Goal: Find contact information: Obtain details needed to contact an individual or organization

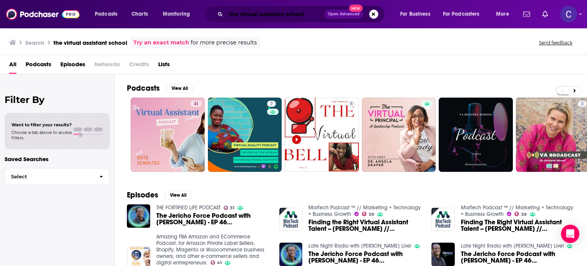
click at [309, 14] on input "the virtual assistant school" at bounding box center [275, 14] width 99 height 12
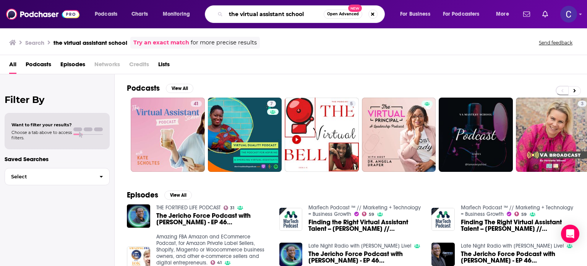
drag, startPoint x: 309, startPoint y: 14, endPoint x: 211, endPoint y: 13, distance: 97.1
click at [211, 13] on div "the virtual assistant school Open Advanced New" at bounding box center [295, 14] width 180 height 18
paste input "Online Business Launchpad"
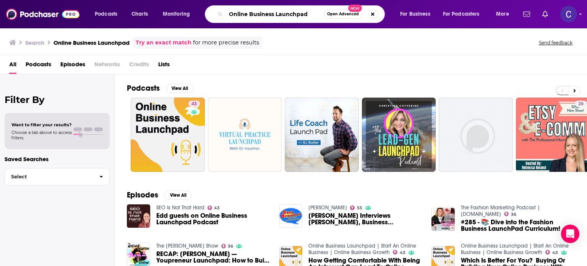
drag, startPoint x: 305, startPoint y: 13, endPoint x: 224, endPoint y: 15, distance: 80.7
click at [224, 15] on div "Online Business Launchpad Open Advanced New" at bounding box center [295, 14] width 180 height 18
paste input "Diamond Effect"
type input "Diamond Effect"
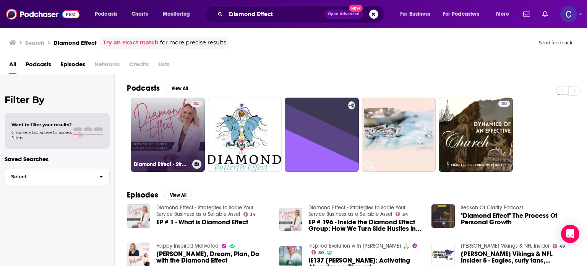
click at [160, 116] on link "34 Diamond Effect - Strategies to Scale Your Service Business as a Sellable Ass…" at bounding box center [168, 135] width 74 height 74
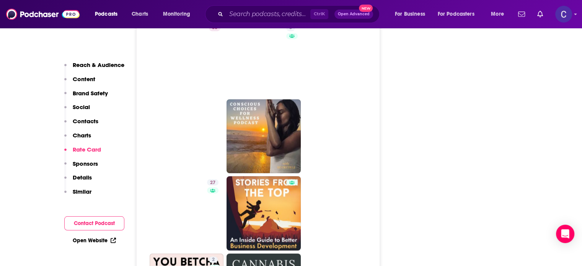
scroll to position [1185, 0]
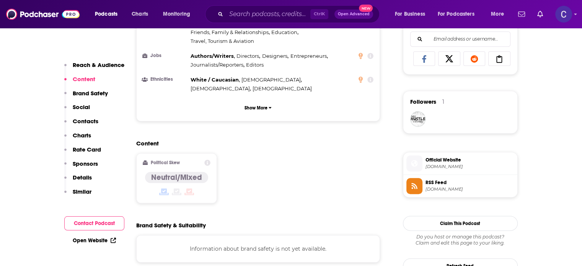
scroll to position [688, 0]
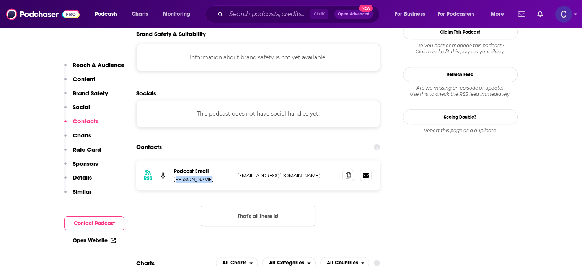
drag, startPoint x: 175, startPoint y: 143, endPoint x: 205, endPoint y: 146, distance: 30.4
click at [205, 176] on p "Trudy Rankin" at bounding box center [202, 179] width 57 height 7
drag, startPoint x: 174, startPoint y: 145, endPoint x: 204, endPoint y: 146, distance: 30.6
click at [204, 160] on div "RSS Podcast Email Trudy Rankin trankin@westislanddigital.com trankin@westisland…" at bounding box center [258, 175] width 244 height 30
copy p "Trudy Rankin"
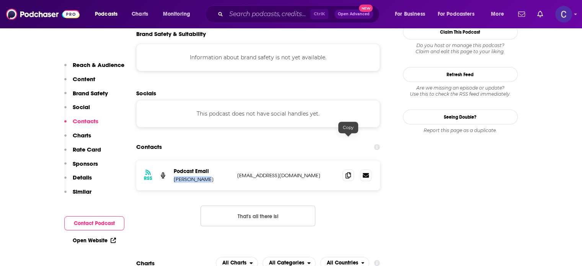
click at [349, 172] on icon at bounding box center [347, 175] width 5 height 6
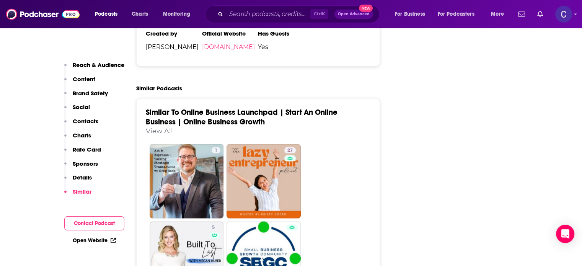
scroll to position [1185, 0]
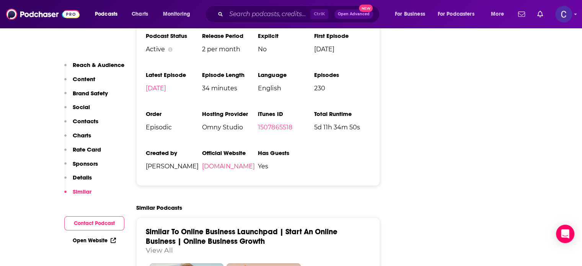
drag, startPoint x: 154, startPoint y: 221, endPoint x: 181, endPoint y: 3, distance: 220.3
click at [154, 246] on link "View All" at bounding box center [159, 250] width 27 height 8
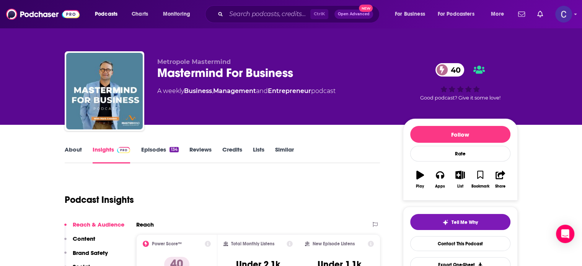
click at [73, 147] on link "About" at bounding box center [73, 155] width 17 height 18
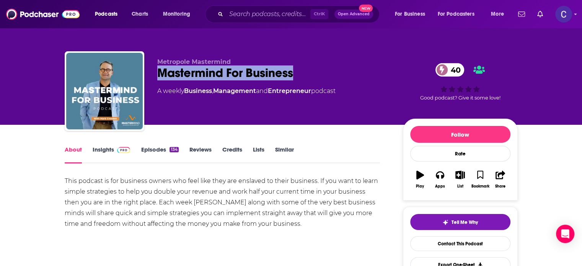
drag, startPoint x: 158, startPoint y: 71, endPoint x: 295, endPoint y: 79, distance: 137.1
click at [298, 80] on div "Mastermind For Business 40" at bounding box center [273, 72] width 233 height 15
copy h1 "Mastermind For Business"
click at [99, 150] on link "Insights" at bounding box center [112, 155] width 38 height 18
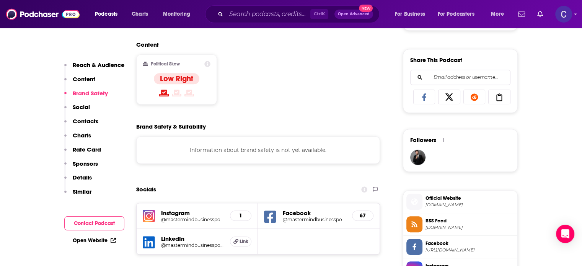
scroll to position [688, 0]
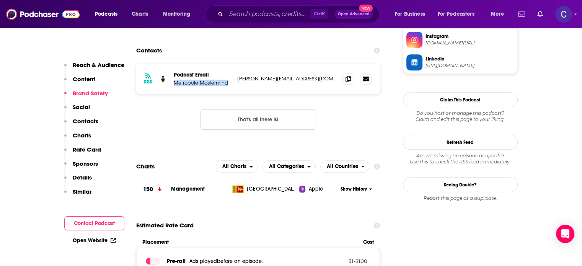
drag, startPoint x: 172, startPoint y: 83, endPoint x: 229, endPoint y: 86, distance: 56.7
click at [229, 86] on div "RSS Podcast Email Metropole Mastermind leon@theaccelerantgroup.com leon@theacce…" at bounding box center [258, 79] width 244 height 30
copy p "Metropole Mastermind"
click at [343, 78] on span at bounding box center [347, 78] width 11 height 11
drag, startPoint x: 348, startPoint y: 81, endPoint x: 379, endPoint y: 83, distance: 31.4
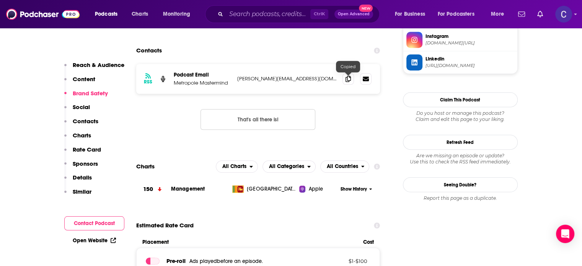
click at [348, 81] on icon at bounding box center [347, 79] width 5 height 6
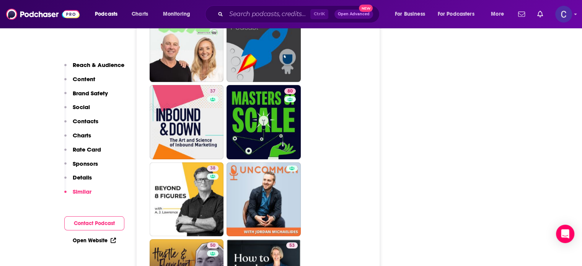
scroll to position [3518, 0]
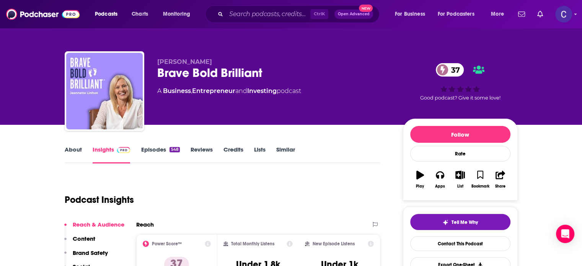
click at [73, 150] on link "About" at bounding box center [73, 155] width 17 height 18
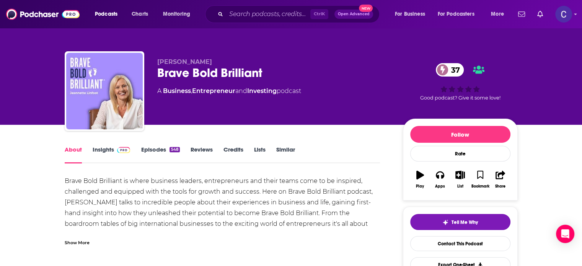
click at [99, 148] on link "Insights" at bounding box center [112, 155] width 38 height 18
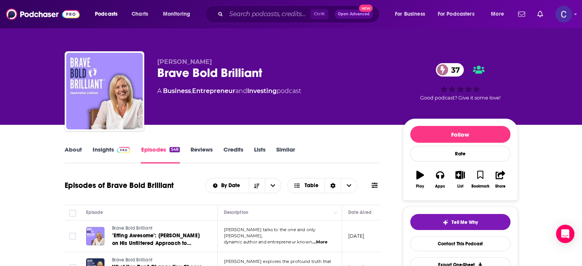
drag, startPoint x: 157, startPoint y: 73, endPoint x: 262, endPoint y: 73, distance: 104.8
click at [263, 73] on div "Brave Bold Brilliant 37" at bounding box center [273, 72] width 233 height 15
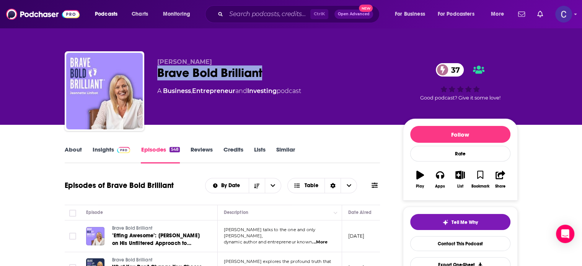
click at [109, 150] on link "Insights" at bounding box center [112, 155] width 38 height 18
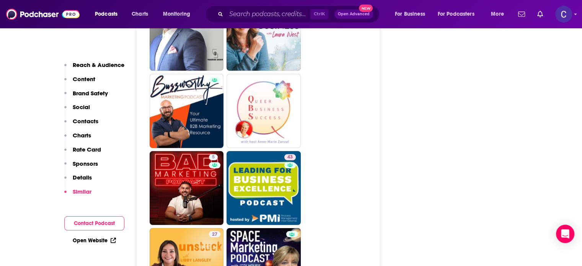
scroll to position [2103, 0]
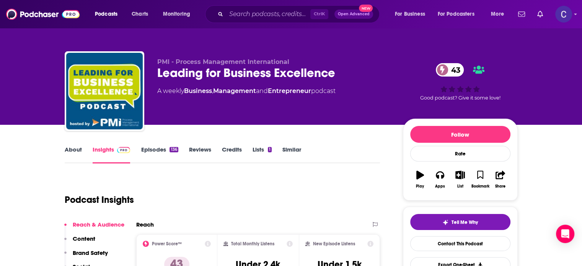
click at [76, 148] on link "About" at bounding box center [73, 155] width 17 height 18
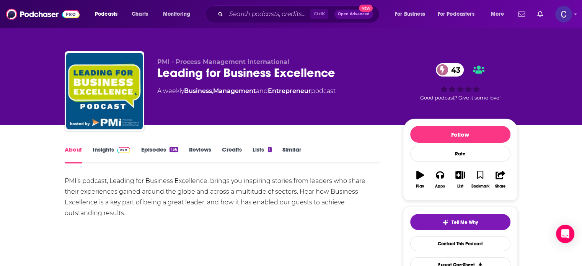
scroll to position [38, 0]
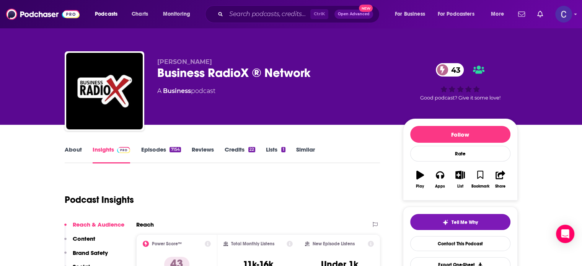
click at [75, 145] on div "About Insights Episodes 7154 Reviews Credits 22 Lists 1 Similar" at bounding box center [222, 154] width 315 height 19
click at [77, 151] on link "About" at bounding box center [73, 155] width 17 height 18
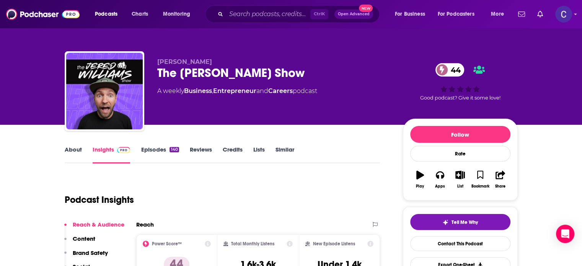
click at [72, 151] on link "About" at bounding box center [73, 155] width 17 height 18
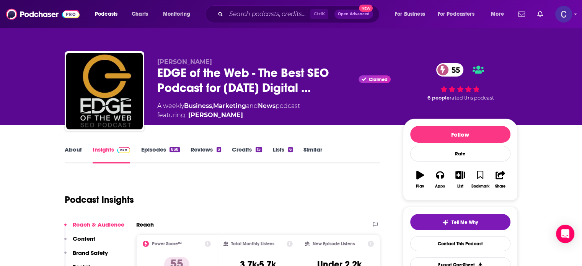
scroll to position [76, 0]
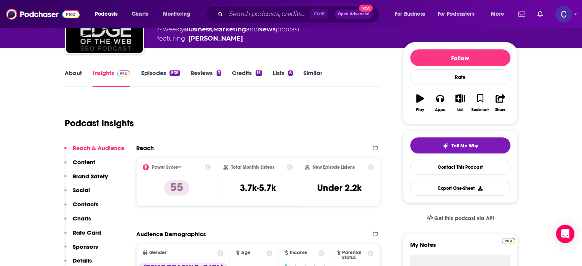
click at [73, 74] on link "About" at bounding box center [73, 78] width 17 height 18
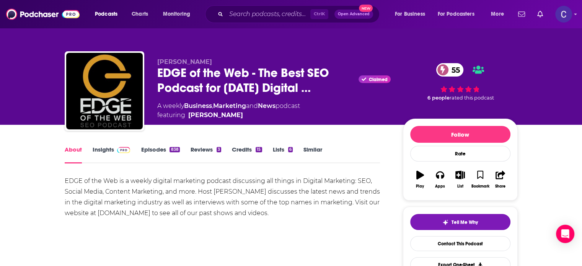
click at [151, 148] on link "Episodes 838" at bounding box center [160, 155] width 39 height 18
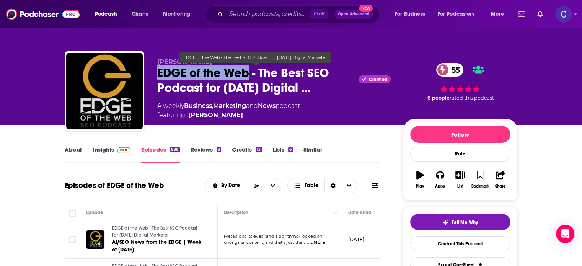
drag, startPoint x: 154, startPoint y: 72, endPoint x: 248, endPoint y: 74, distance: 93.3
click at [248, 74] on div "Erin Sparks EDGE of the Web - The Best SEO Podcast for Today's Digital … Claime…" at bounding box center [291, 92] width 453 height 83
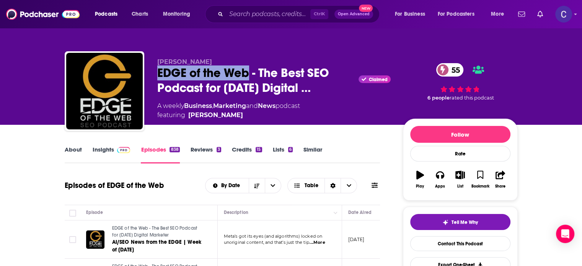
drag, startPoint x: 108, startPoint y: 144, endPoint x: 106, endPoint y: 148, distance: 4.5
click at [108, 145] on div "About Insights Episodes 838 Reviews 3 Credits 15 Lists 6 Similar" at bounding box center [222, 154] width 315 height 19
click at [104, 150] on link "Insights" at bounding box center [112, 155] width 38 height 18
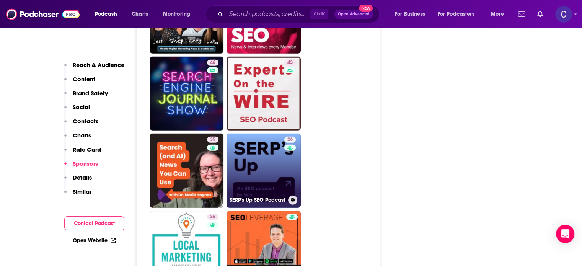
scroll to position [2103, 0]
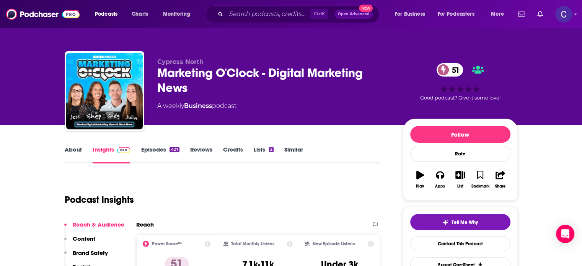
click at [75, 149] on link "About" at bounding box center [73, 155] width 17 height 18
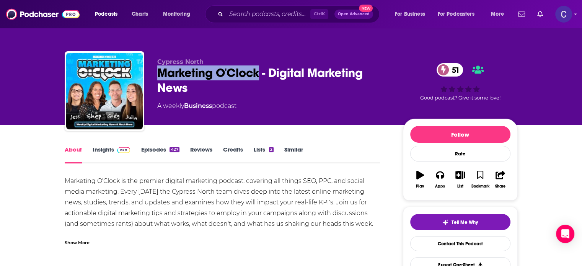
drag, startPoint x: 197, startPoint y: 68, endPoint x: 260, endPoint y: 72, distance: 63.3
click at [260, 72] on div "Marketing O'Clock - Digital Marketing News 51" at bounding box center [273, 80] width 233 height 30
click at [107, 148] on link "Insights" at bounding box center [112, 155] width 38 height 18
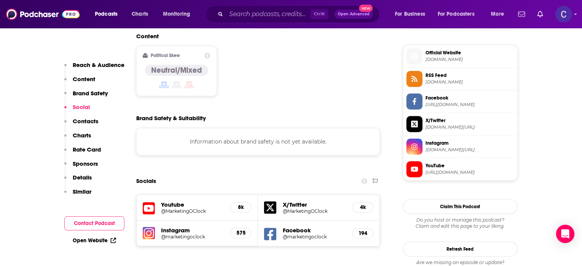
scroll to position [688, 0]
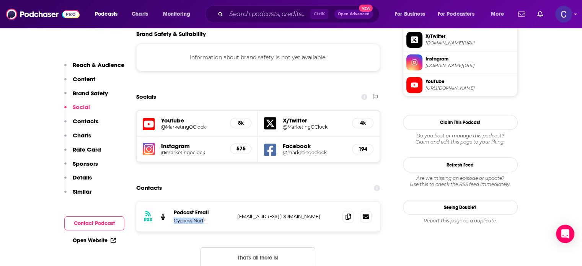
drag, startPoint x: 173, startPoint y: 196, endPoint x: 217, endPoint y: 193, distance: 44.4
click at [205, 202] on div "RSS Podcast Email Cypress North analytics@cypressnorth.com analytics@cypressnor…" at bounding box center [258, 217] width 244 height 30
drag, startPoint x: 346, startPoint y: 190, endPoint x: 352, endPoint y: 189, distance: 6.7
click at [347, 213] on icon at bounding box center [347, 216] width 5 height 6
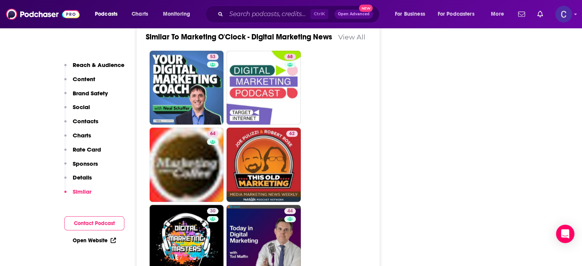
scroll to position [1377, 0]
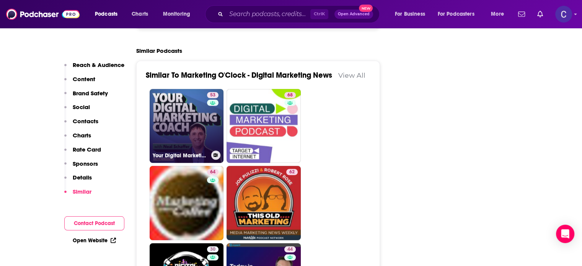
drag, startPoint x: 192, startPoint y: 105, endPoint x: 204, endPoint y: 107, distance: 11.8
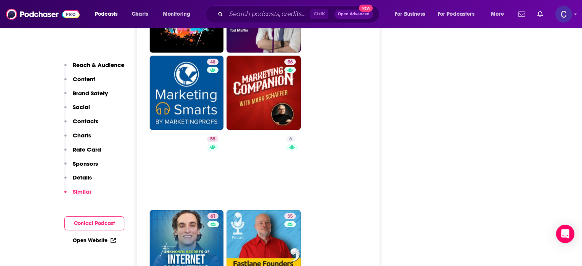
scroll to position [1644, 0]
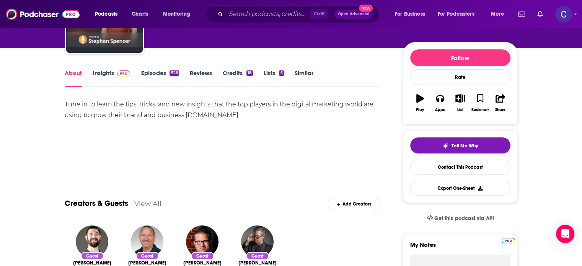
click at [154, 72] on link "Episodes 526" at bounding box center [160, 78] width 38 height 18
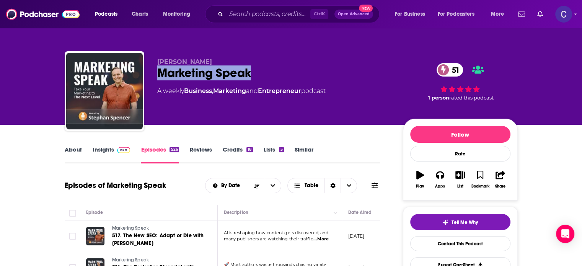
drag, startPoint x: 160, startPoint y: 73, endPoint x: 255, endPoint y: 70, distance: 94.5
click at [255, 70] on div "Marketing Speak 51" at bounding box center [273, 72] width 233 height 15
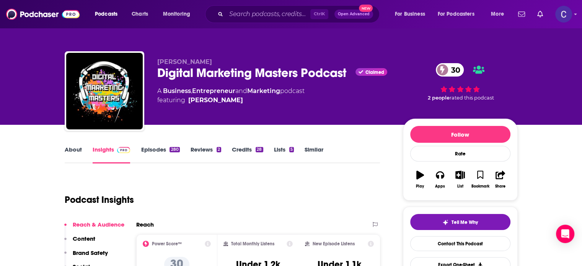
click at [74, 148] on link "About" at bounding box center [73, 155] width 17 height 18
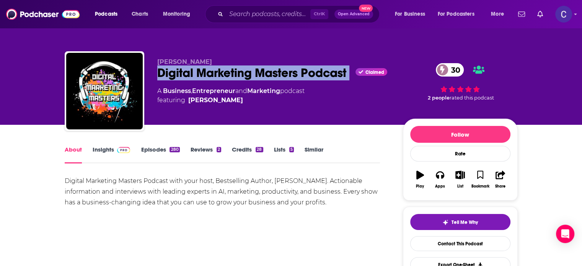
drag, startPoint x: 156, startPoint y: 74, endPoint x: 352, endPoint y: 70, distance: 196.2
click at [352, 72] on div "Matt Rouse Digital Marketing Masters Podcast Claimed 30 A Business , Entreprene…" at bounding box center [291, 92] width 453 height 83
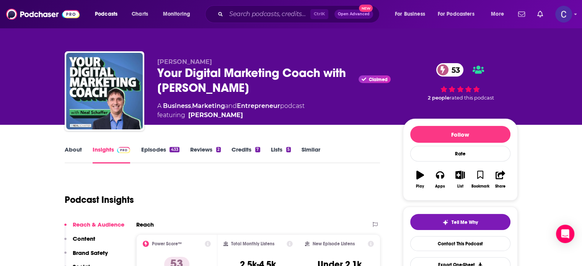
click at [71, 148] on link "About" at bounding box center [73, 155] width 17 height 18
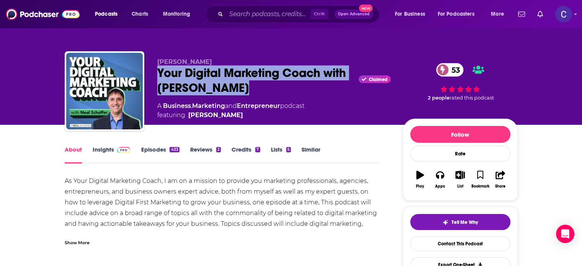
drag, startPoint x: 159, startPoint y: 73, endPoint x: 234, endPoint y: 86, distance: 76.9
click at [234, 86] on div "Your Digital Marketing Coach with Neal Schaffer Claimed 53" at bounding box center [273, 80] width 233 height 30
click at [93, 148] on link "Insights" at bounding box center [112, 155] width 38 height 18
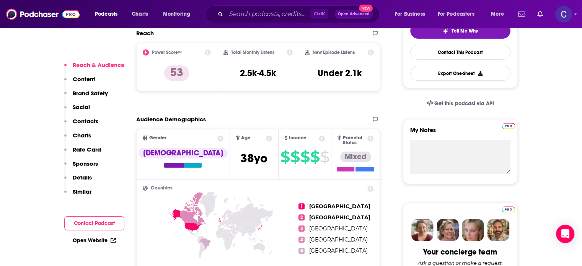
scroll to position [803, 0]
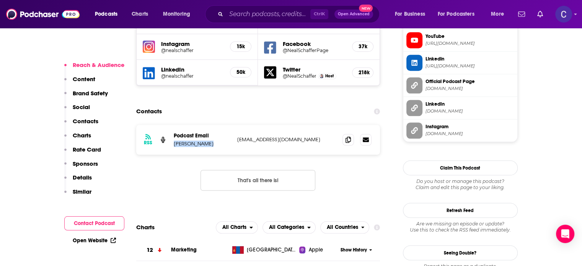
drag, startPoint x: 173, startPoint y: 107, endPoint x: 208, endPoint y: 105, distance: 35.7
click at [208, 125] on div "RSS Podcast Email Neal Schaffer nealschaffer@gmail.com nealschaffer@gmail.com" at bounding box center [258, 140] width 244 height 30
copy p "Neal Schaffer"
click at [348, 137] on icon at bounding box center [347, 140] width 5 height 6
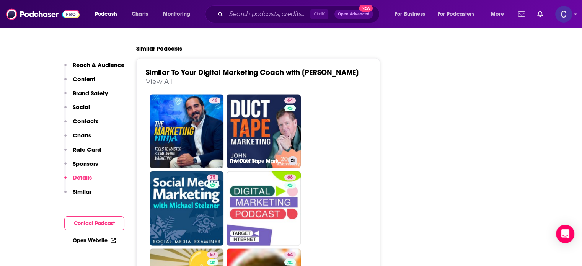
drag, startPoint x: 275, startPoint y: 82, endPoint x: 429, endPoint y: 119, distance: 158.4
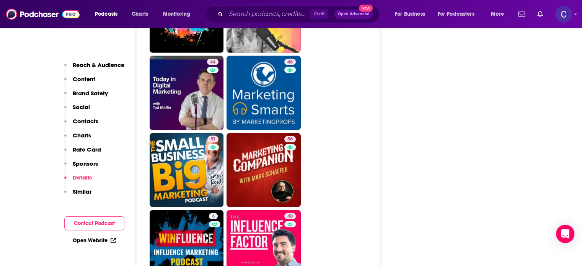
scroll to position [1989, 0]
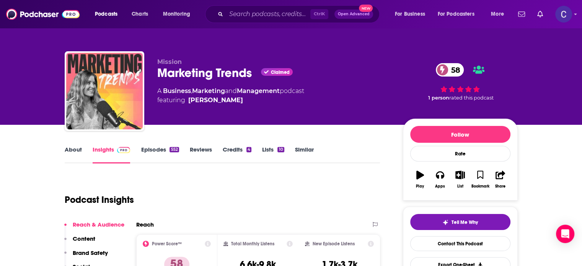
click at [150, 146] on link "Episodes 552" at bounding box center [160, 155] width 38 height 18
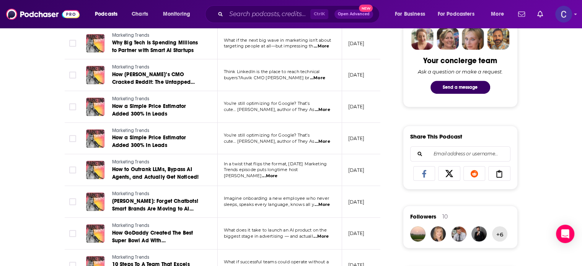
scroll to position [497, 0]
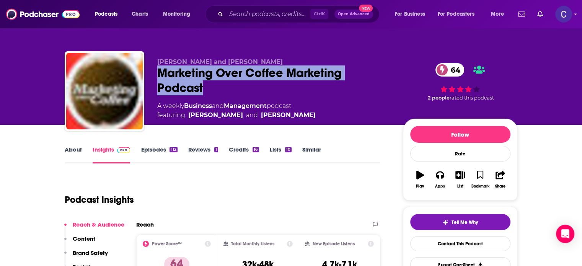
drag, startPoint x: 194, startPoint y: 85, endPoint x: 203, endPoint y: 91, distance: 11.9
click at [203, 91] on div "John Wall and Christopher Penn Marketing Over Coffee Marketing Podcast 64 A wee…" at bounding box center [291, 92] width 453 height 83
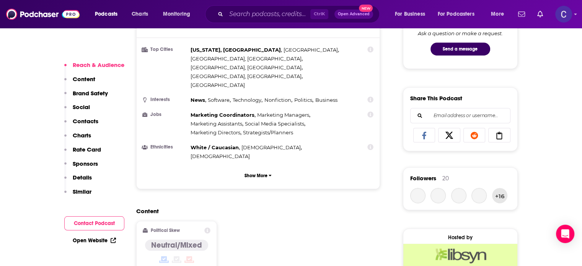
scroll to position [803, 0]
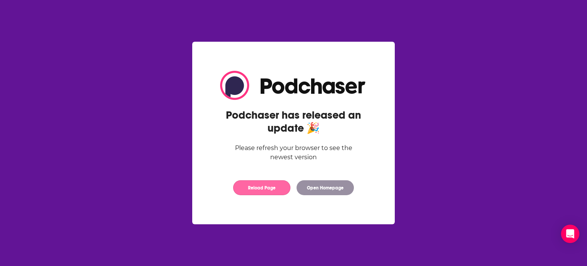
click at [275, 190] on button "Reload Page" at bounding box center [261, 187] width 57 height 15
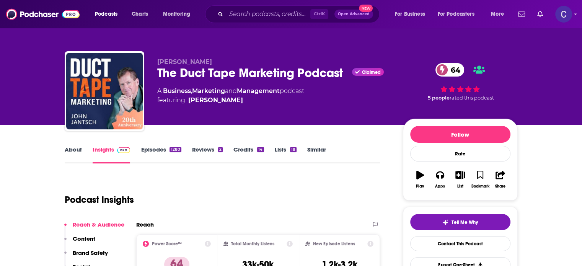
click at [153, 151] on link "Episodes 1280" at bounding box center [161, 155] width 40 height 18
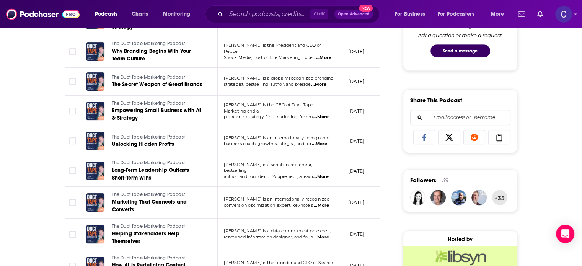
scroll to position [459, 0]
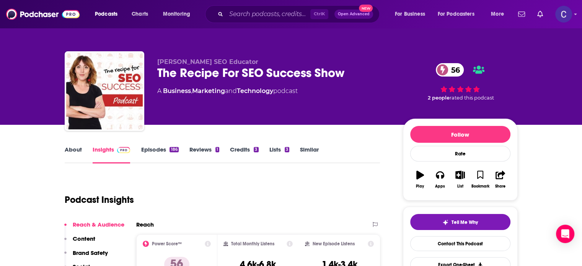
click at [76, 148] on link "About" at bounding box center [73, 155] width 17 height 18
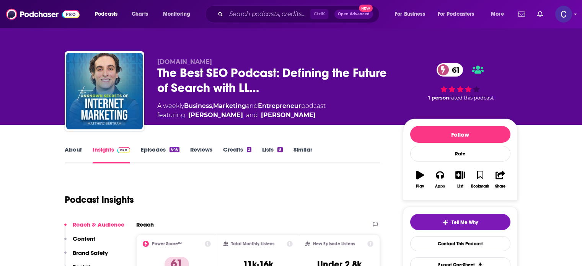
scroll to position [38, 0]
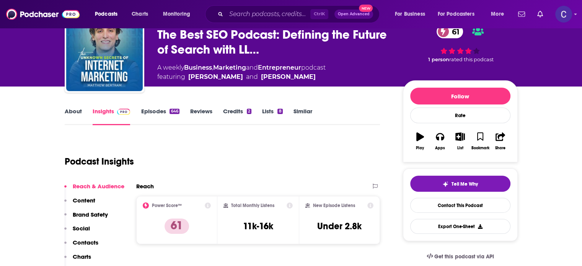
click at [150, 112] on link "Episodes 646" at bounding box center [160, 116] width 38 height 18
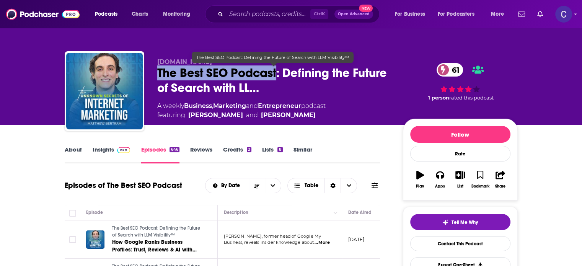
drag, startPoint x: 155, startPoint y: 75, endPoint x: 276, endPoint y: 78, distance: 121.3
click at [276, 78] on div "MatthewBertram.com The Best SEO Podcast: Defining the Future of Search with LL……" at bounding box center [291, 92] width 453 height 83
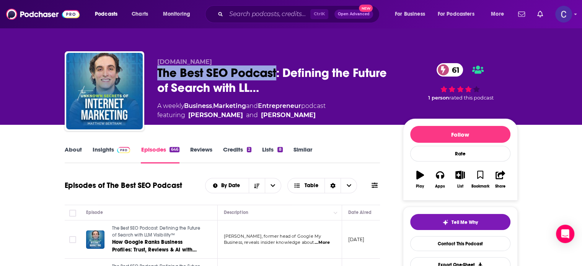
click at [99, 145] on div "About Insights Episodes 646 Reviews Credits 2 Lists 8 Similar" at bounding box center [222, 154] width 315 height 19
click at [104, 149] on link "Insights" at bounding box center [112, 155] width 38 height 18
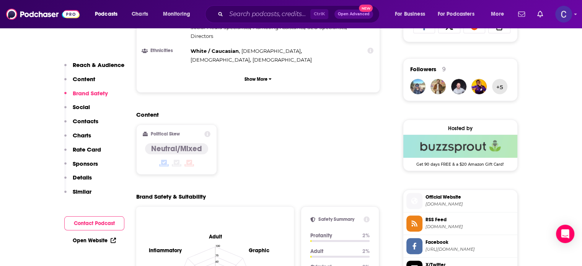
scroll to position [803, 0]
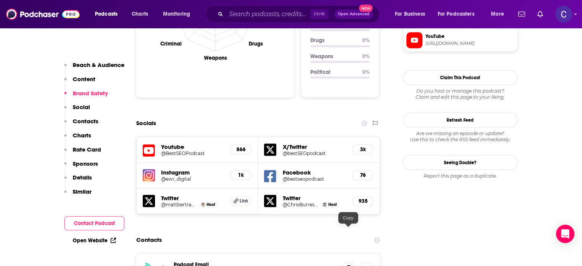
click at [349, 265] on icon at bounding box center [347, 268] width 5 height 6
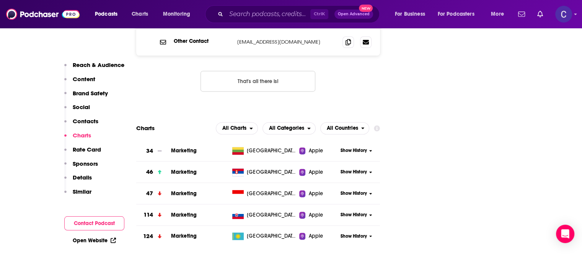
scroll to position [918, 0]
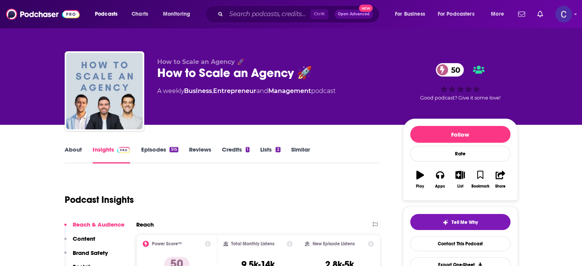
click at [72, 150] on link "About" at bounding box center [73, 155] width 17 height 18
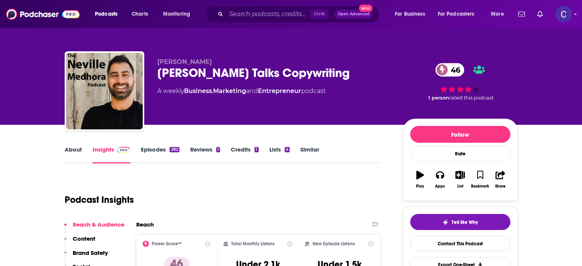
click at [75, 149] on link "About" at bounding box center [73, 155] width 17 height 18
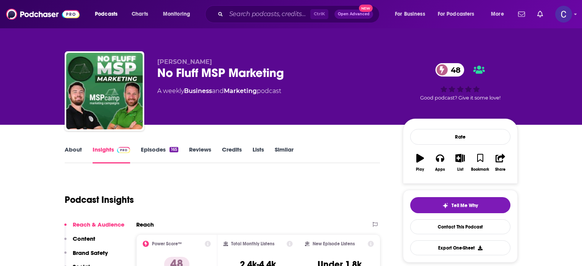
click at [74, 150] on link "About" at bounding box center [73, 155] width 17 height 18
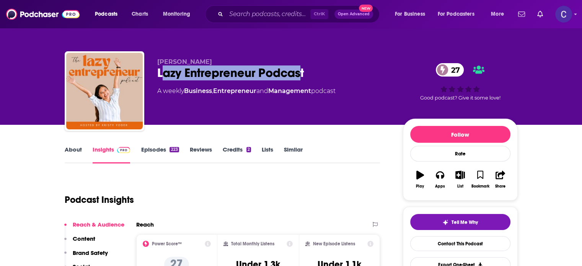
drag, startPoint x: 162, startPoint y: 75, endPoint x: 302, endPoint y: 73, distance: 140.0
click at [301, 73] on div "Lazy Entrepreneur Podcast 27" at bounding box center [273, 72] width 233 height 15
drag, startPoint x: 157, startPoint y: 69, endPoint x: 332, endPoint y: 71, distance: 174.8
click at [332, 71] on div "Lazy Entrepreneur Podcast 27" at bounding box center [273, 72] width 233 height 15
copy h2 "Lazy Entrepreneur Podcast"
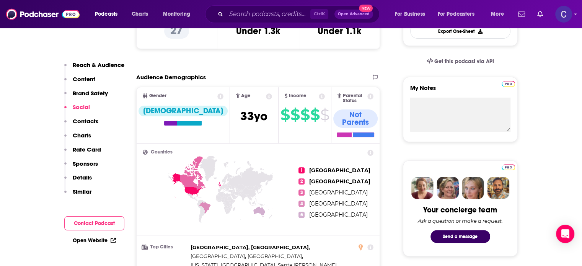
scroll to position [612, 0]
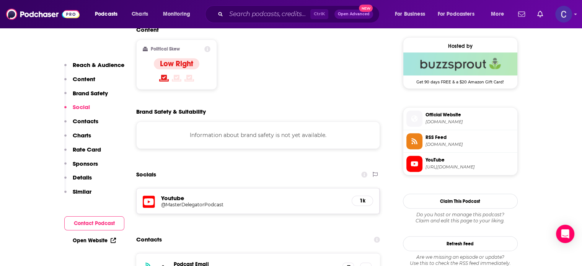
drag, startPoint x: 172, startPoint y: 238, endPoint x: 203, endPoint y: 239, distance: 30.2
click at [203, 253] on div "RSS Podcast Email Kristy Yoder kberjes@gmail.com kberjes@gmail.com" at bounding box center [258, 268] width 244 height 30
copy p "Kristy Yoder"
click at [348, 265] on icon at bounding box center [347, 268] width 5 height 6
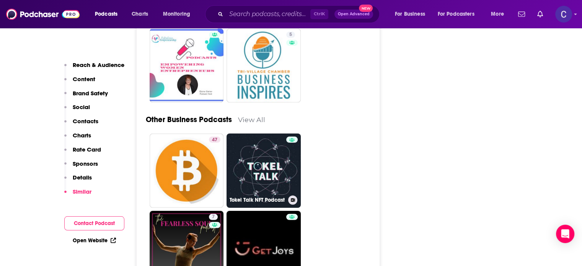
scroll to position [2371, 0]
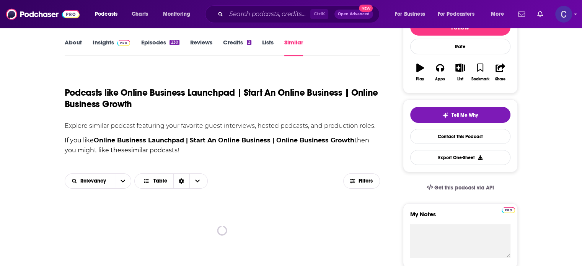
scroll to position [191, 0]
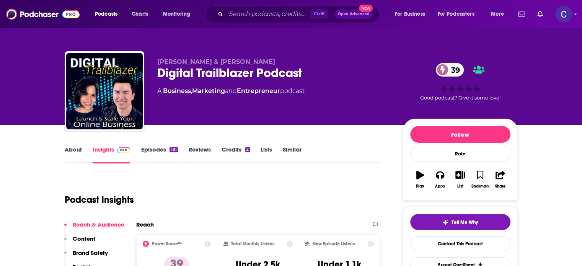
click at [76, 151] on link "About" at bounding box center [73, 155] width 17 height 18
